Goal: Check status: Check status

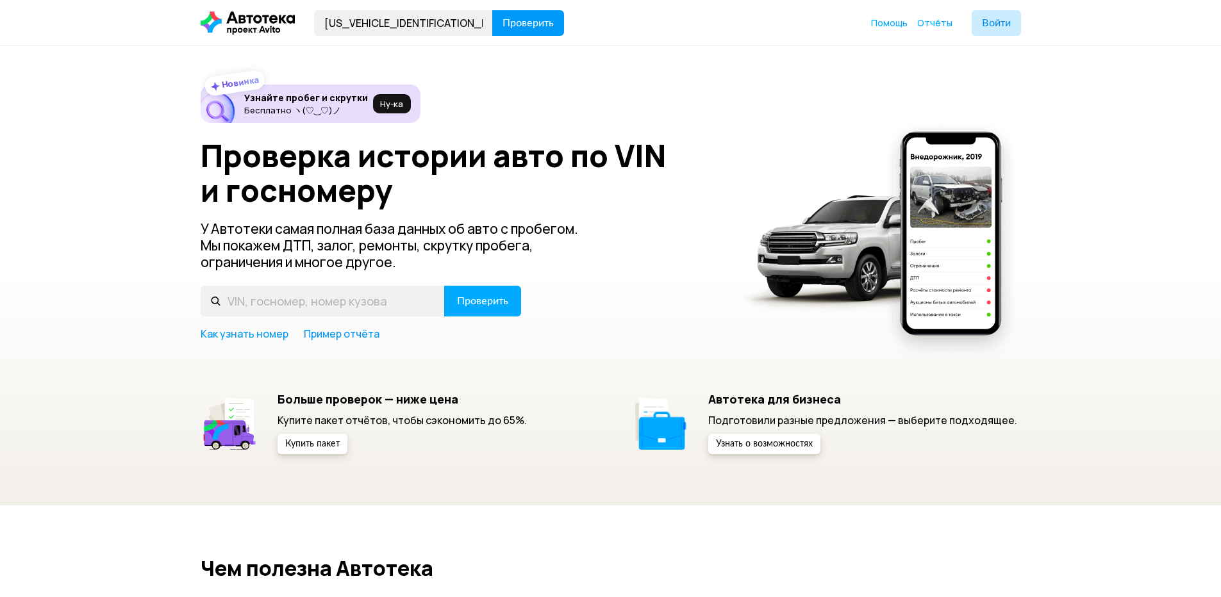
type input "[US_VEHICLE_IDENTIFICATION_NUMBER]"
click at [526, 22] on span "Проверить" at bounding box center [527, 23] width 51 height 10
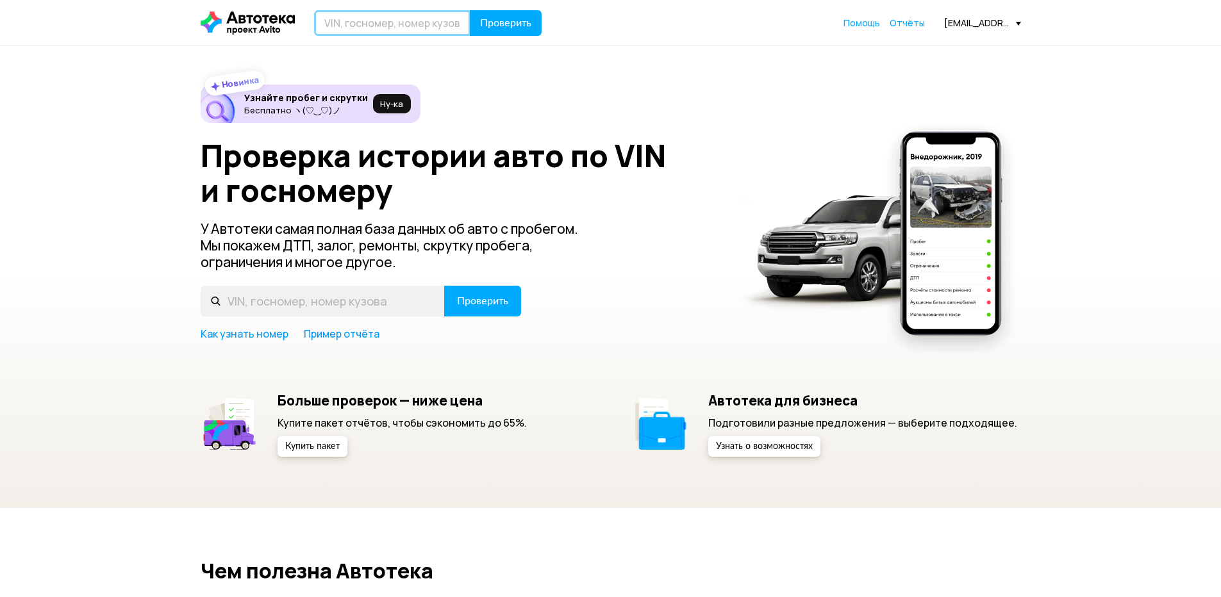
paste input "[US_VEHICLE_IDENTIFICATION_NUMBER]"
type input "[US_VEHICLE_IDENTIFICATION_NUMBER]"
click at [509, 28] on span "Проверить" at bounding box center [505, 23] width 51 height 10
